Goal: Task Accomplishment & Management: Complete application form

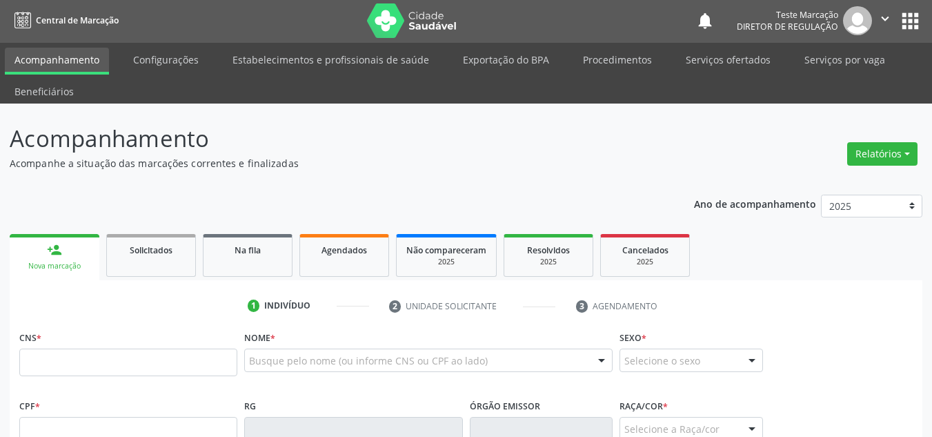
scroll to position [69, 0]
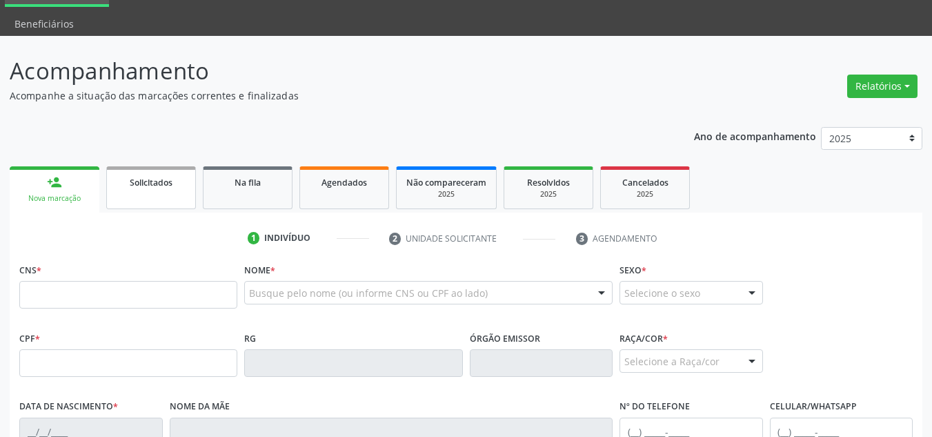
click at [155, 187] on span "Solicitados" at bounding box center [151, 183] width 43 height 12
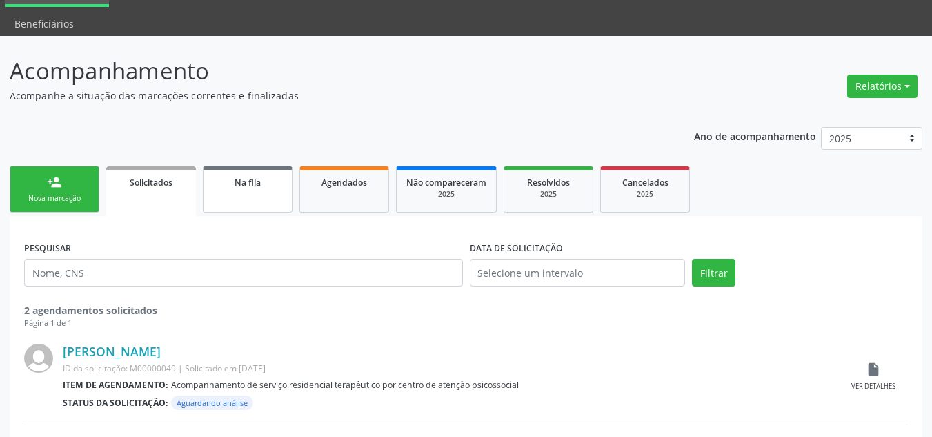
scroll to position [138, 0]
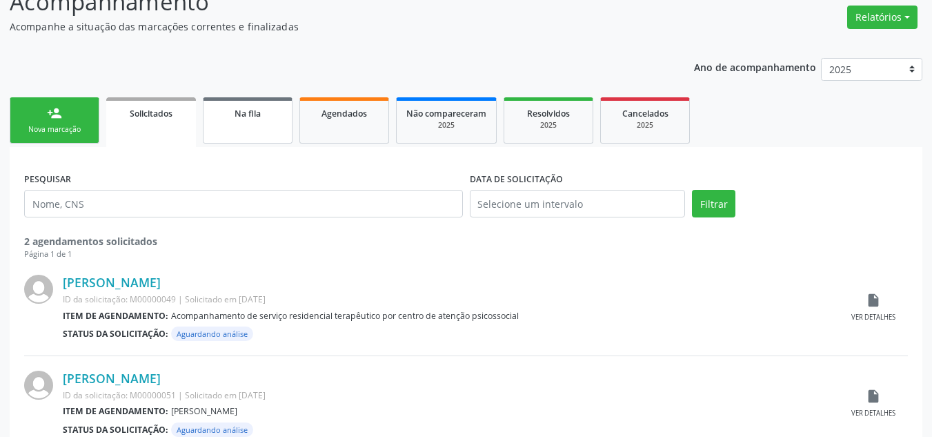
click at [256, 130] on link "Na fila" at bounding box center [248, 120] width 90 height 46
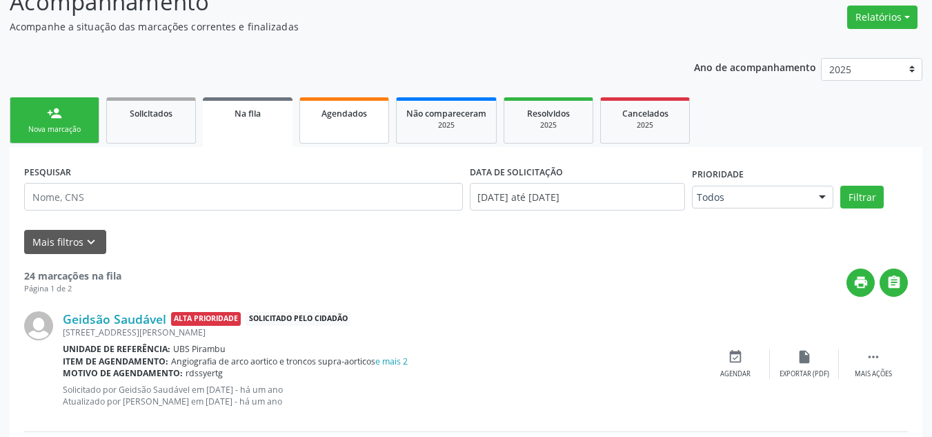
click at [344, 121] on link "Agendados" at bounding box center [344, 120] width 90 height 46
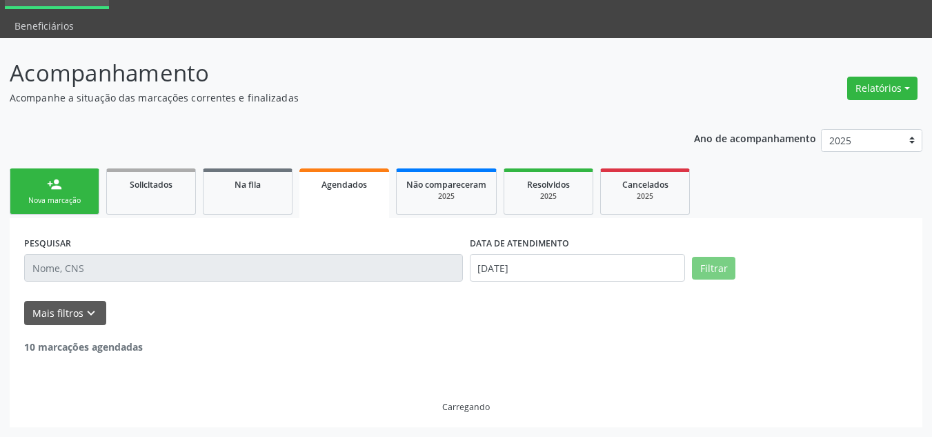
scroll to position [23, 0]
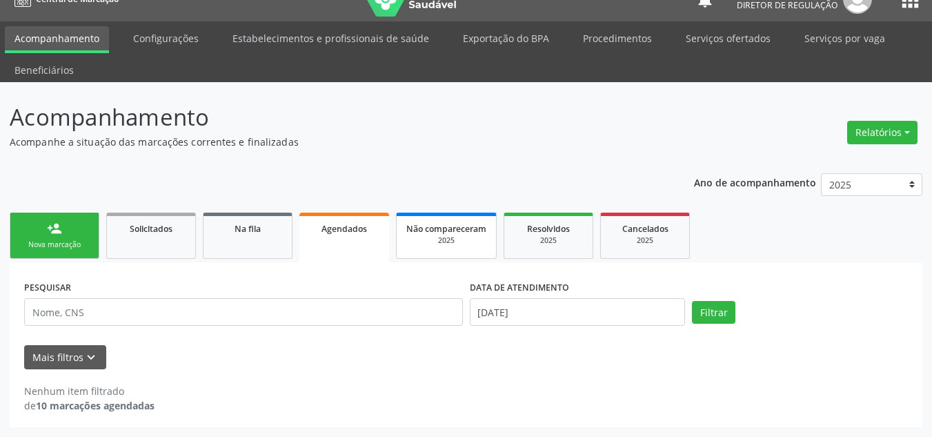
click at [435, 233] on span "Não compareceram" at bounding box center [446, 229] width 80 height 12
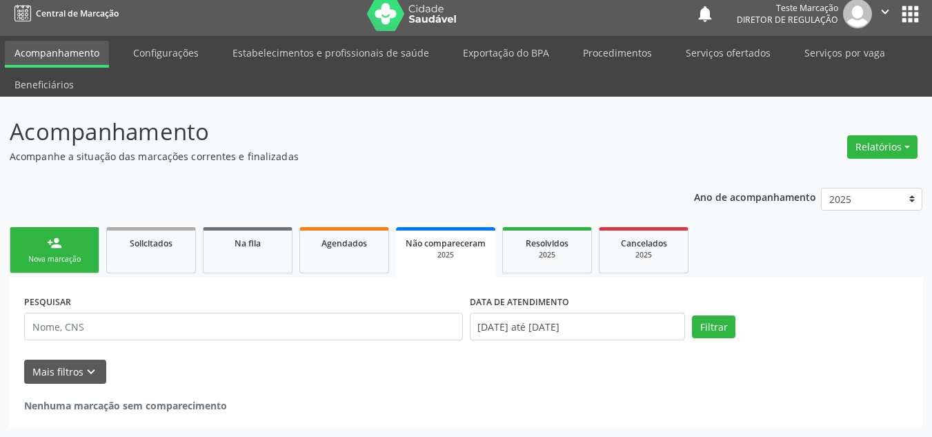
scroll to position [8, 0]
click at [554, 244] on span "Resolvidos" at bounding box center [547, 243] width 43 height 12
click at [646, 255] on div "2025" at bounding box center [644, 255] width 69 height 10
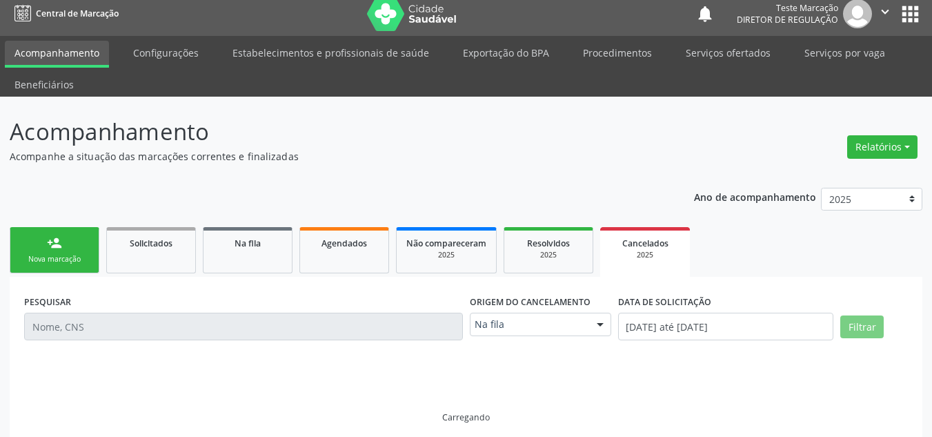
scroll to position [0, 0]
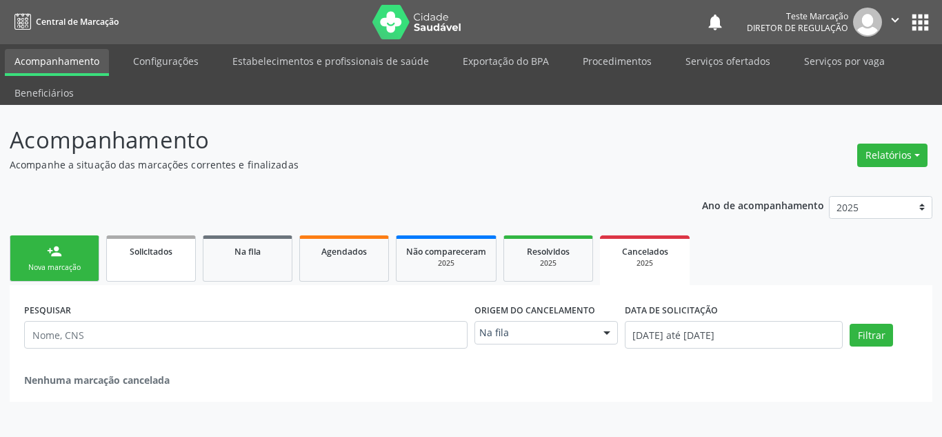
click at [130, 263] on link "Solicitados" at bounding box center [151, 258] width 90 height 46
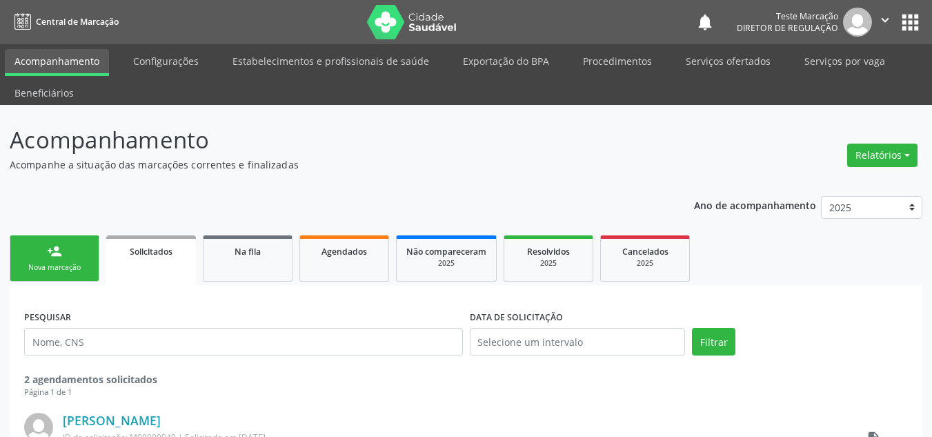
click at [72, 250] on link "person_add Nova marcação" at bounding box center [55, 258] width 90 height 46
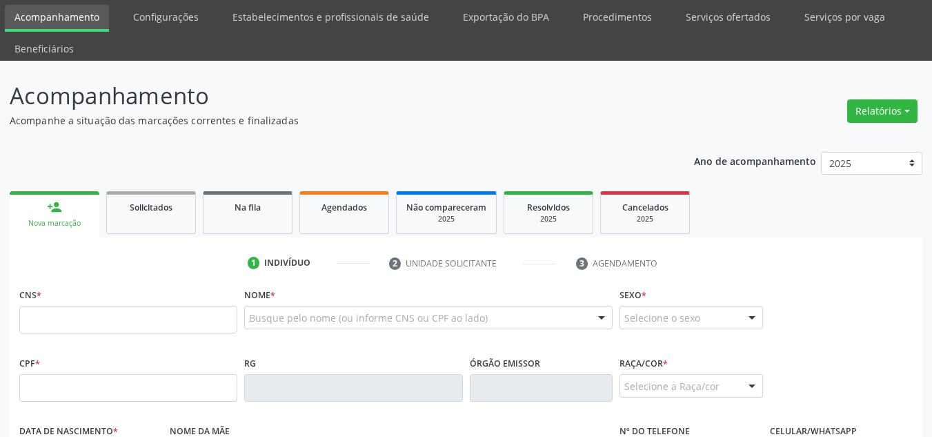
scroll to position [207, 0]
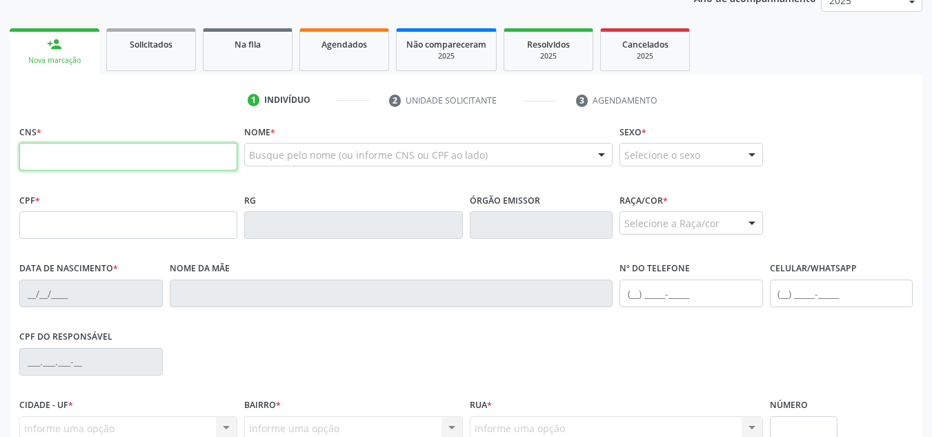
click at [163, 164] on input "text" at bounding box center [128, 157] width 218 height 28
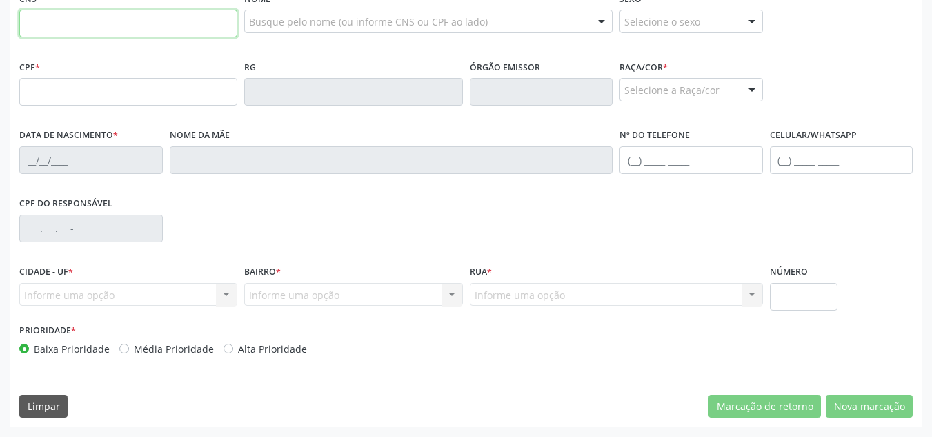
scroll to position [0, 0]
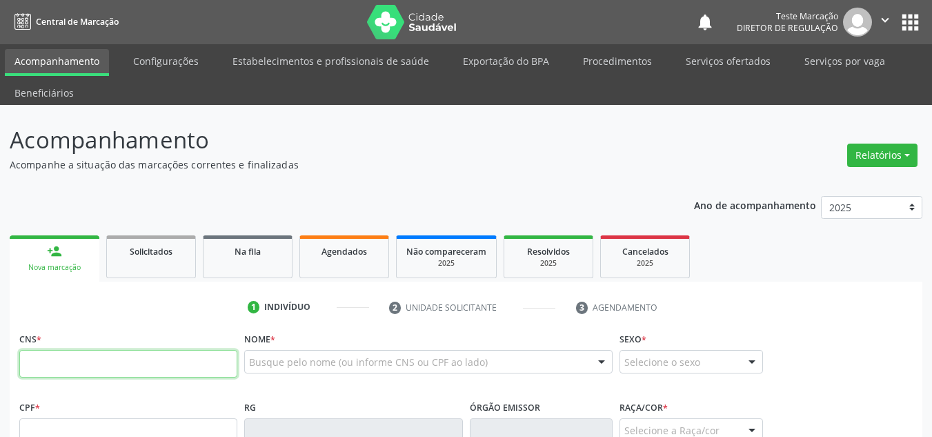
click at [72, 364] on input "text" at bounding box center [128, 364] width 218 height 28
paste input "262 5993 4460 0005"
type input "262 5993 4460 0005"
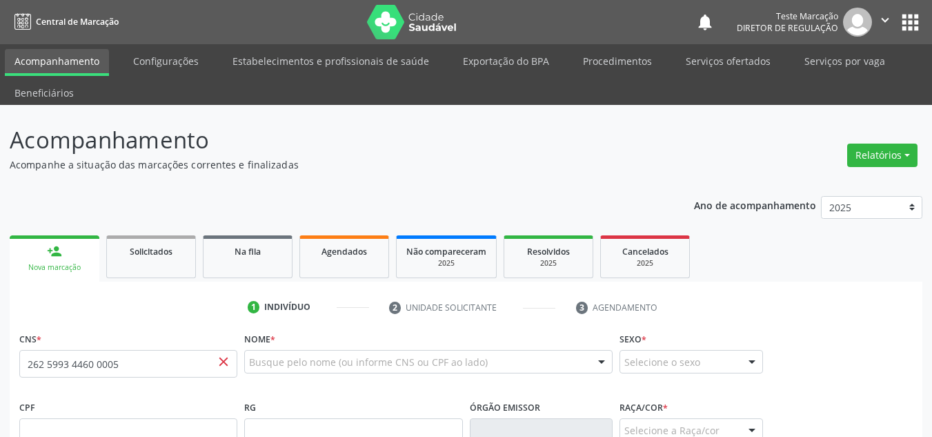
drag, startPoint x: 747, startPoint y: 269, endPoint x: 691, endPoint y: -30, distance: 303.8
click at [691, 0] on html "Central de Marcação notifications Teste Marcação Diretor de regulação  Configu…" at bounding box center [466, 218] width 932 height 437
click at [879, 316] on ul "1 Indivíduo 2 Unidade solicitante 3 Agendamento" at bounding box center [466, 307] width 913 height 23
click at [888, 17] on icon "" at bounding box center [884, 19] width 15 height 15
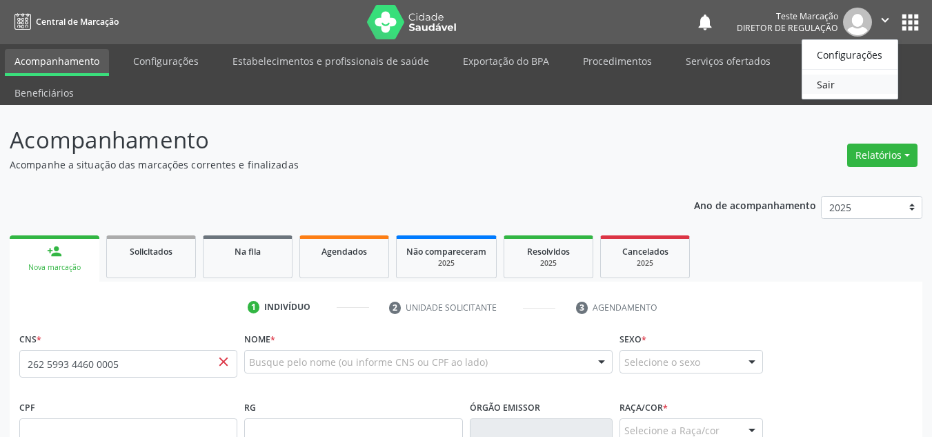
click at [831, 86] on link "Sair" at bounding box center [849, 83] width 95 height 19
